Goal: Task Accomplishment & Management: Manage account settings

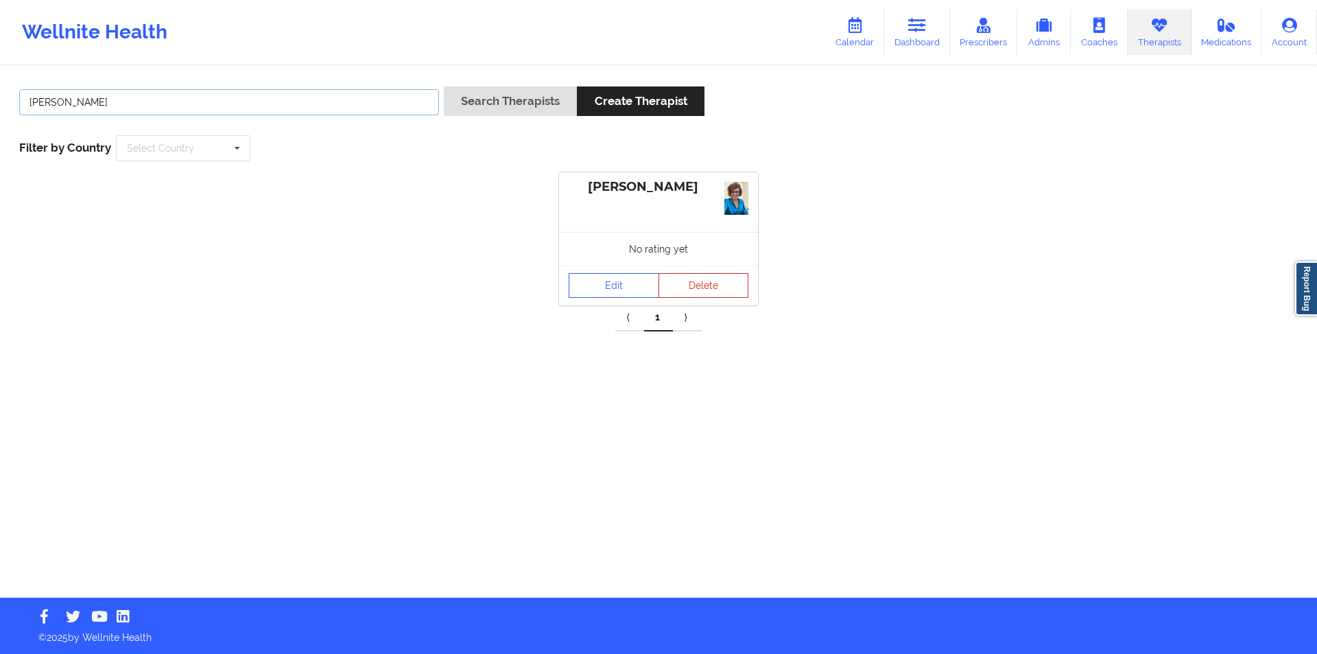
click at [301, 93] on input "[PERSON_NAME]" at bounding box center [229, 102] width 420 height 26
drag, startPoint x: 0, startPoint y: 0, endPoint x: 301, endPoint y: 93, distance: 315.3
click at [301, 93] on input "[PERSON_NAME]" at bounding box center [229, 102] width 420 height 26
paste input "[PERSON_NAME]"
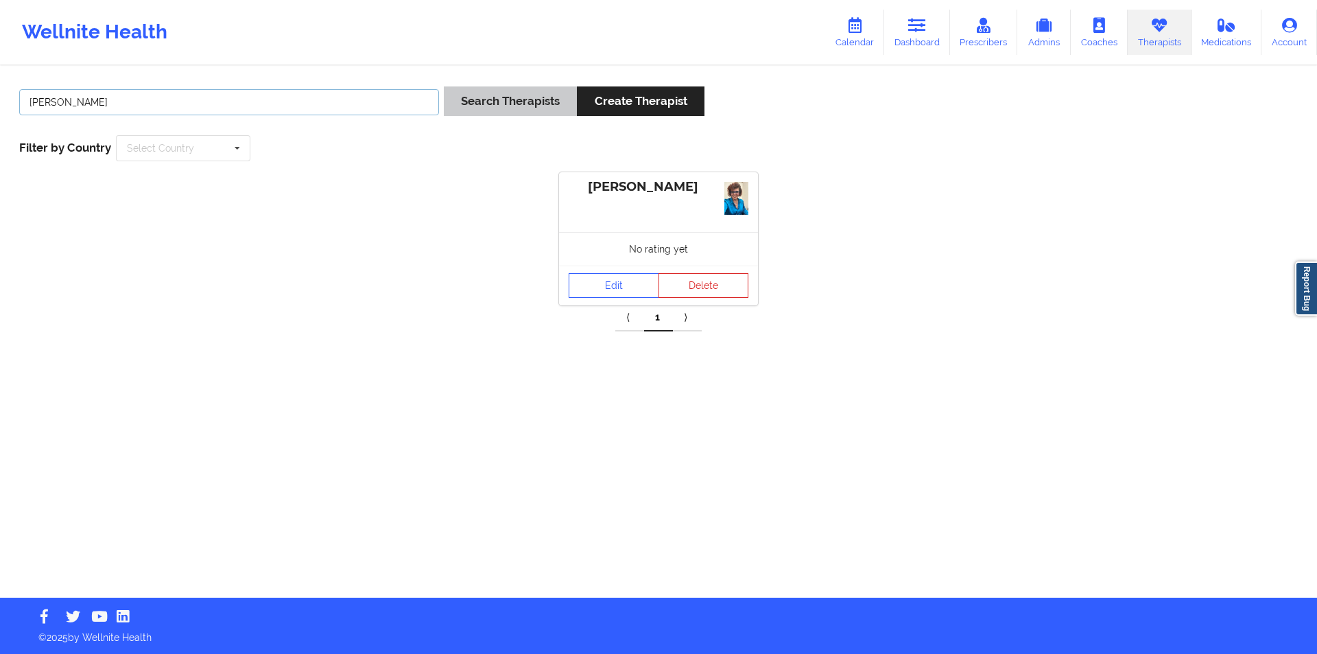
type input "[PERSON_NAME]"
click at [519, 95] on button "Search Therapists" at bounding box center [510, 100] width 133 height 29
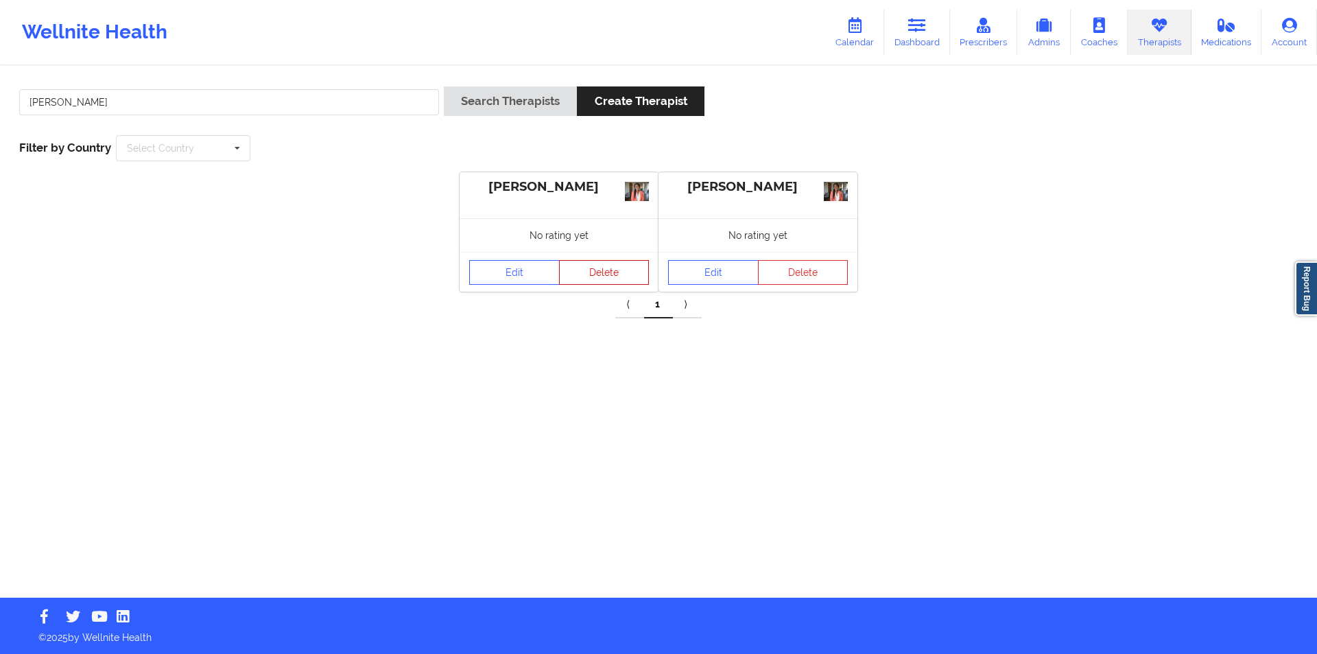
click at [602, 270] on button "Delete" at bounding box center [604, 272] width 91 height 25
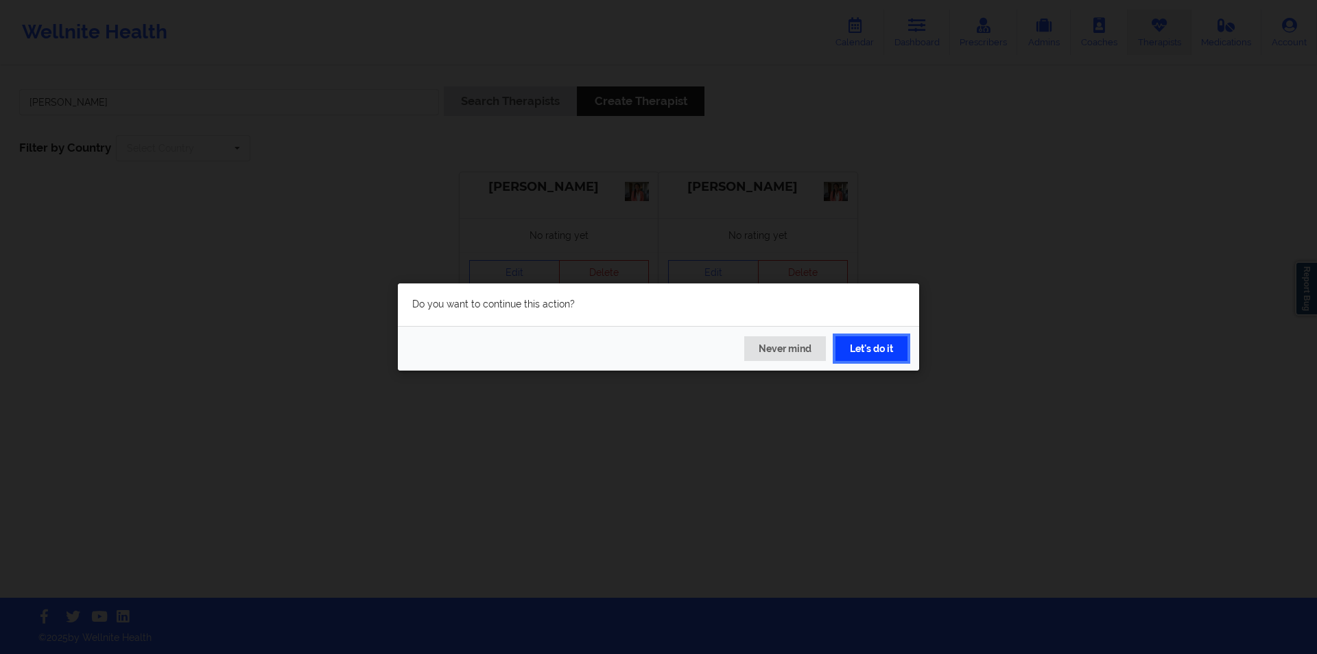
click at [875, 345] on button "Let's do it" at bounding box center [872, 348] width 72 height 25
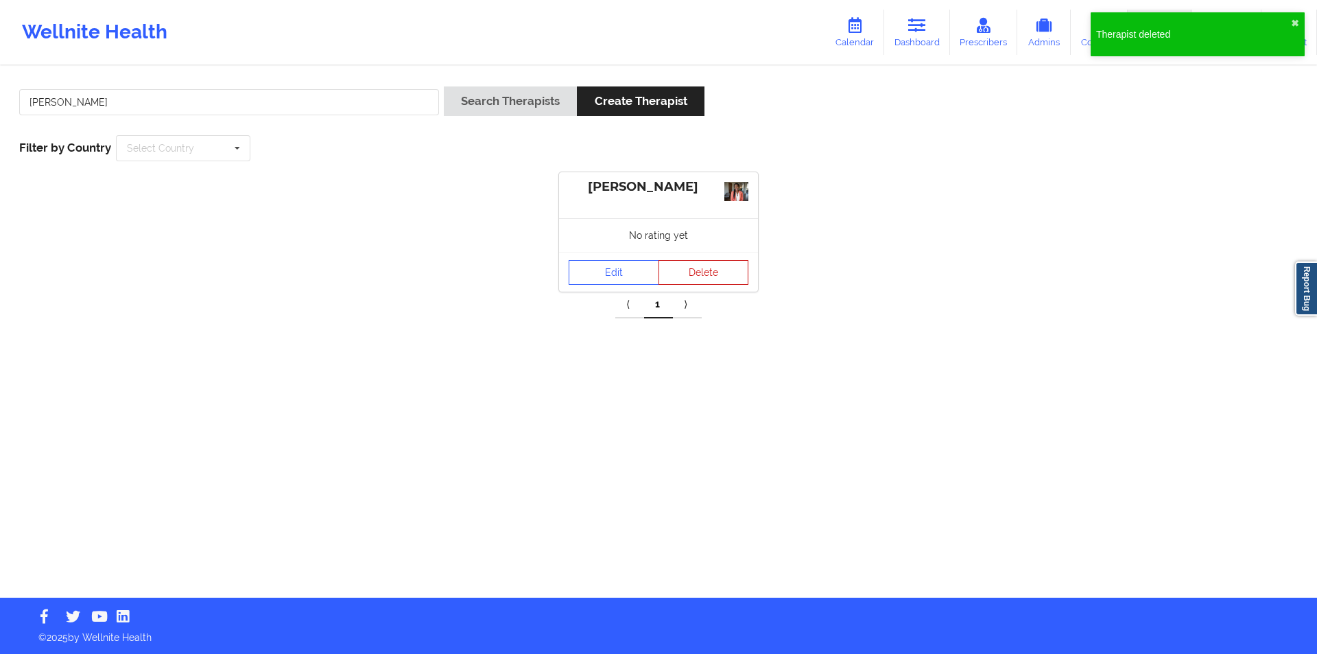
click at [701, 274] on button "Delete" at bounding box center [704, 272] width 91 height 25
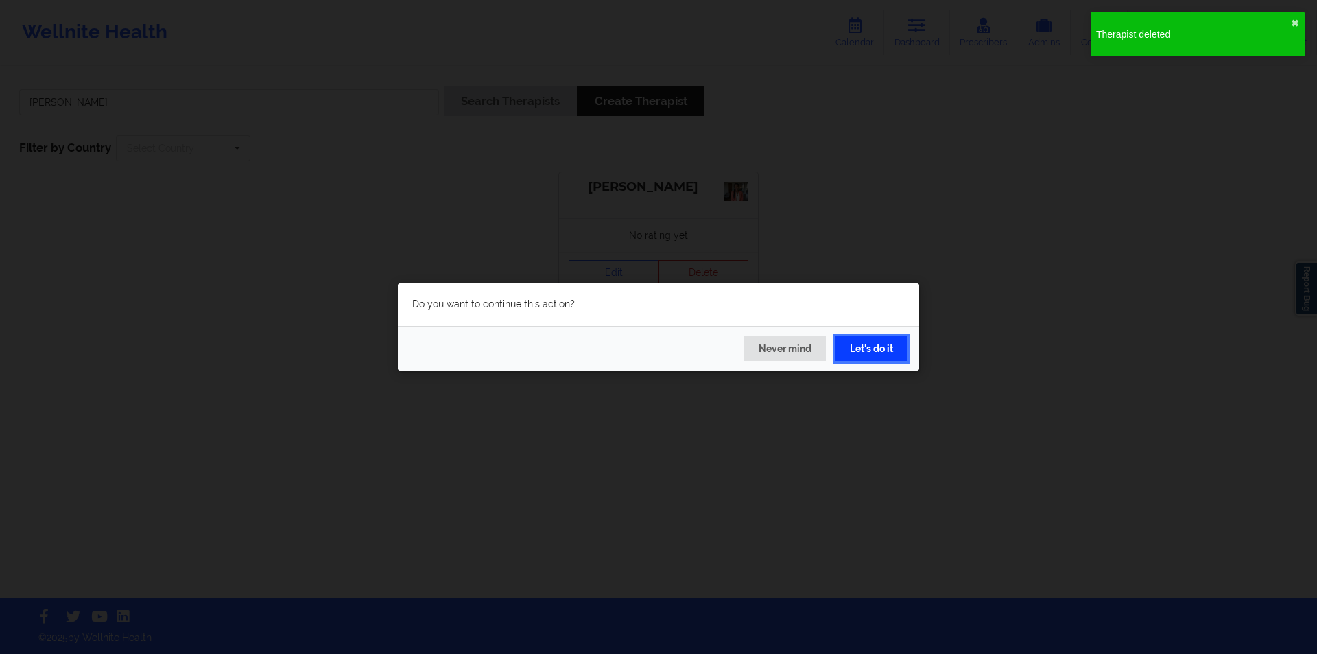
click at [883, 350] on button "Let's do it" at bounding box center [872, 348] width 72 height 25
